Goal: Information Seeking & Learning: Learn about a topic

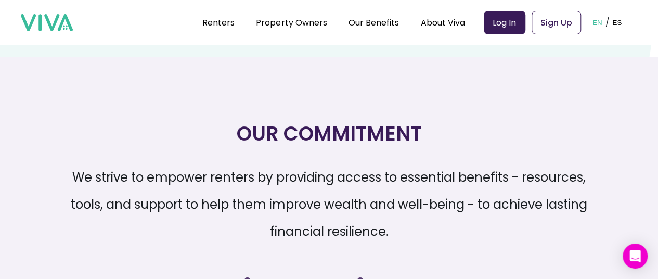
scroll to position [1374, 0]
click at [32, 91] on section "Our Commitment We strive to empower renters by providing access to essential be…" at bounding box center [329, 279] width 658 height 444
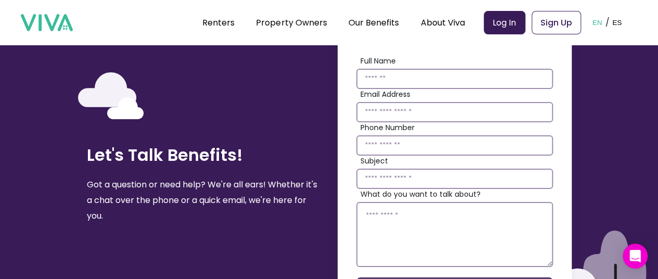
scroll to position [2105, 0]
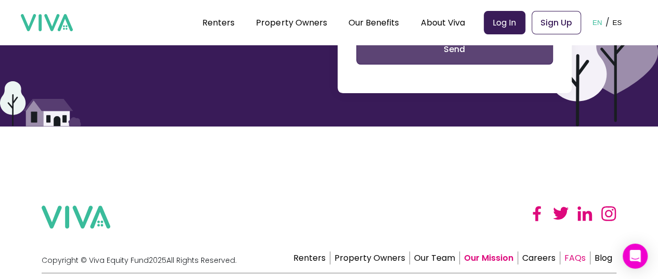
click at [576, 256] on link "FAQs" at bounding box center [575, 257] width 30 height 13
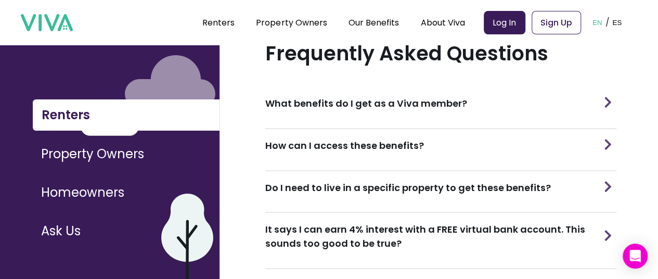
scroll to position [42, 0]
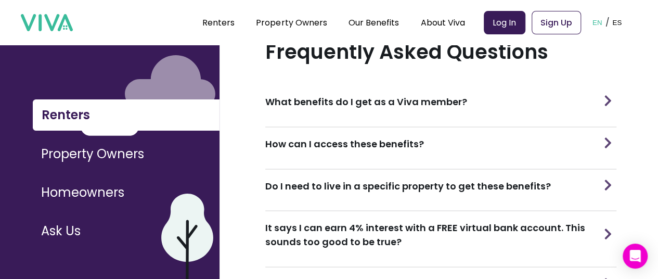
click at [318, 95] on h3 "What benefits do I get as a Viva member?" at bounding box center [366, 102] width 202 height 14
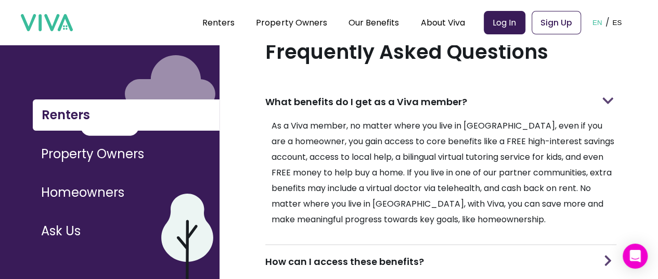
click at [344, 246] on div "How can I access these benefits?" at bounding box center [440, 261] width 351 height 33
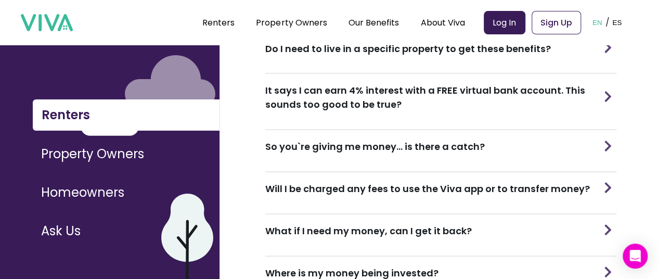
scroll to position [353, 0]
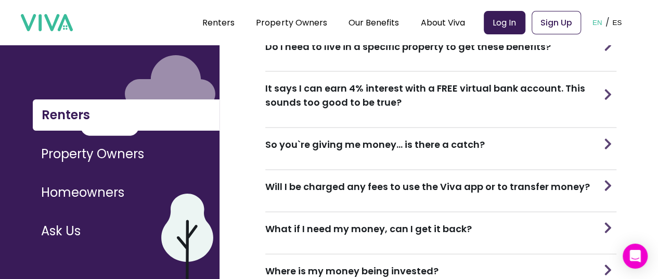
click at [279, 179] on h3 "Will I be charged any fees to use the Viva app or to transfer money?" at bounding box center [427, 186] width 324 height 14
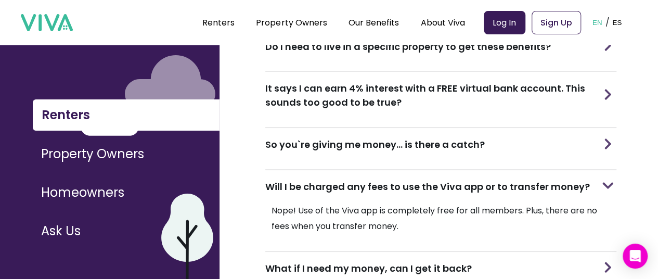
click at [268, 137] on h3 "So you`re giving me money... is there a catch?" at bounding box center [374, 144] width 219 height 14
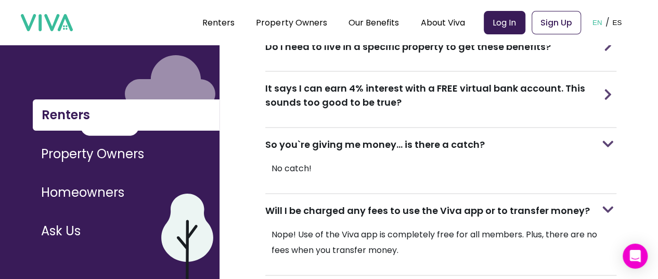
click at [291, 98] on h3 "It says I can earn 4% interest with a FREE virtual bank account. This sounds to…" at bounding box center [432, 95] width 334 height 28
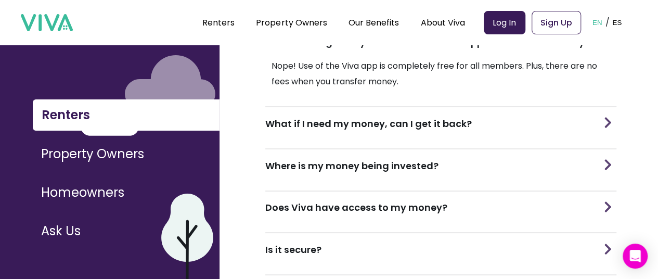
scroll to position [645, 0]
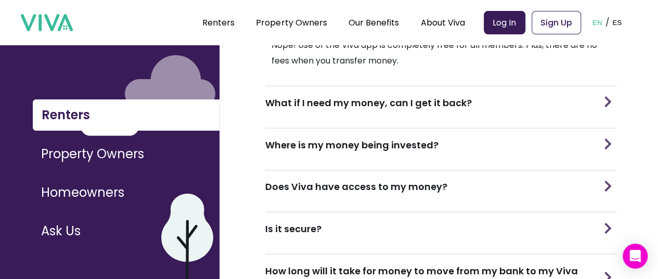
click at [303, 100] on h3 "What if I need my money, can I get it back?" at bounding box center [368, 103] width 206 height 14
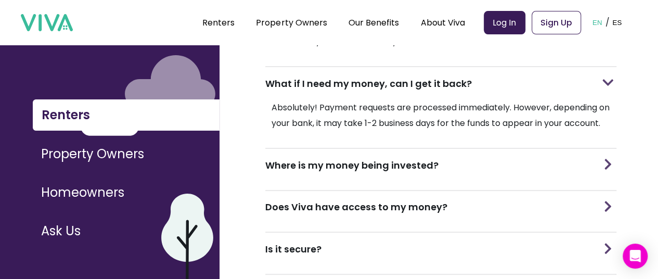
scroll to position [665, 0]
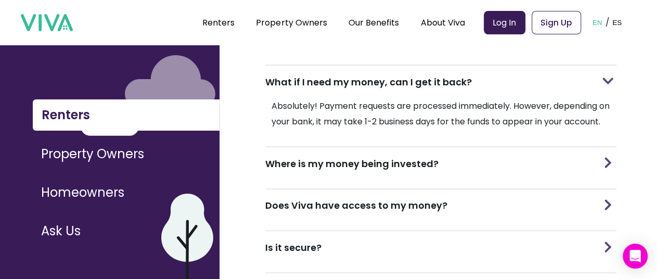
click at [294, 171] on h3 "Where is my money being invested?" at bounding box center [351, 163] width 173 height 14
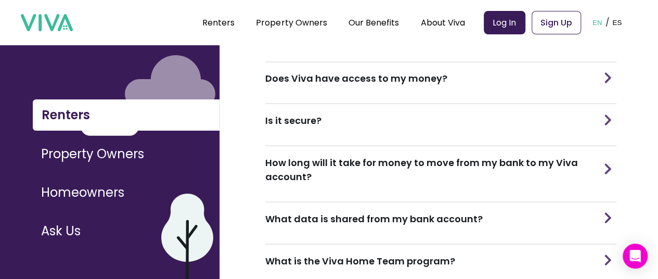
scroll to position [853, 0]
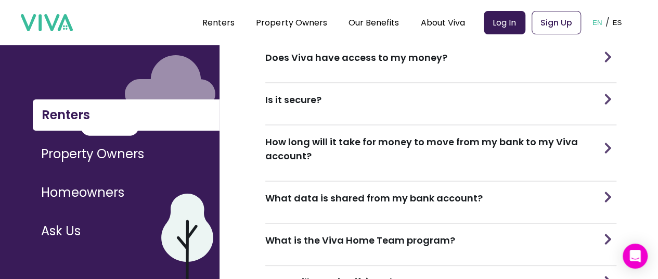
click at [600, 62] on img at bounding box center [607, 56] width 15 height 11
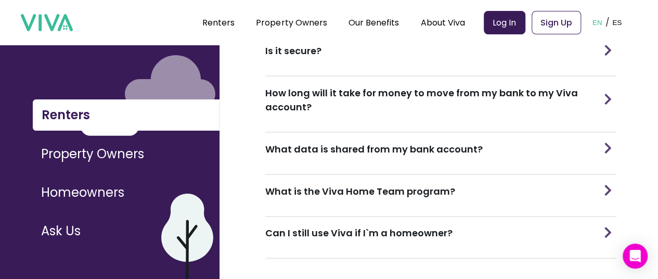
scroll to position [955, 0]
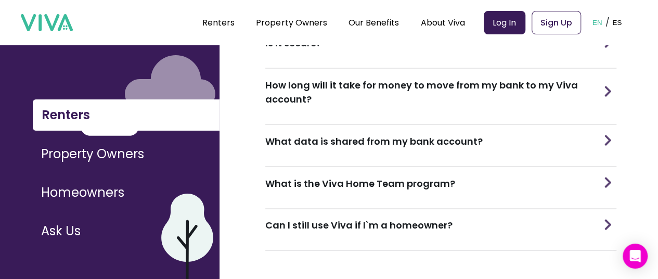
click at [288, 141] on h3 "What data is shared from my bank account?" at bounding box center [373, 141] width 217 height 14
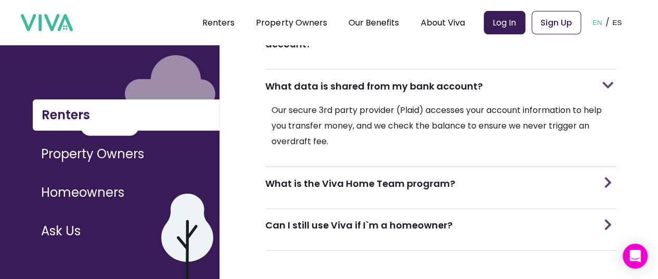
scroll to position [1011, 0]
click at [401, 177] on h3 "What is the Viva Home Team program?" at bounding box center [360, 183] width 190 height 14
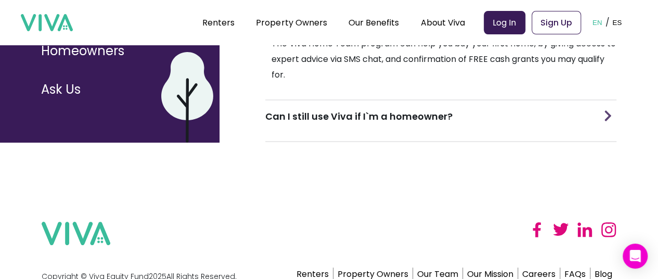
scroll to position [142, 8]
click at [293, 123] on h3 "Can I still use Viva if I`m a homeowner?" at bounding box center [358, 116] width 187 height 14
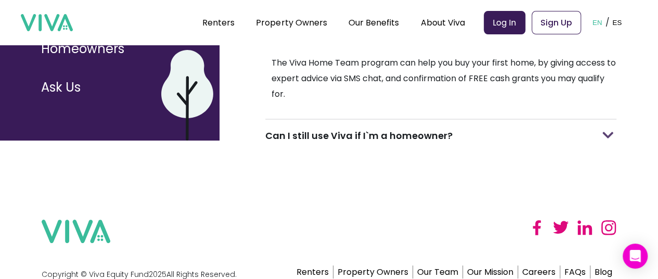
scroll to position [33, 4]
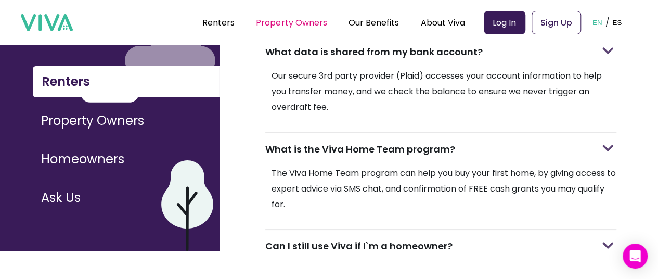
click at [287, 21] on link "Property Owners" at bounding box center [291, 23] width 71 height 12
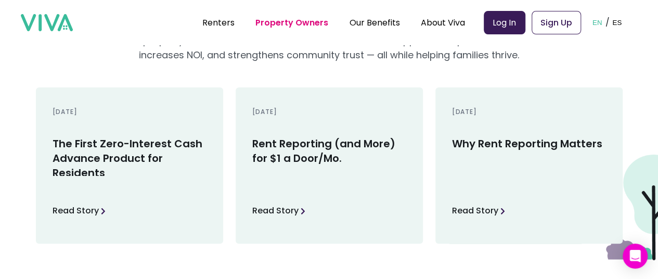
scroll to position [2006, 0]
click at [458, 211] on p "Read Story" at bounding box center [475, 211] width 46 height 16
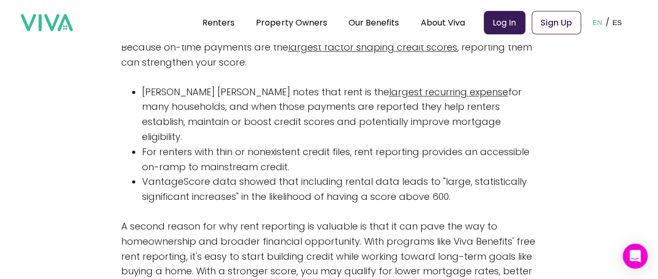
scroll to position [677, 0]
